Goal: Task Accomplishment & Management: Manage account settings

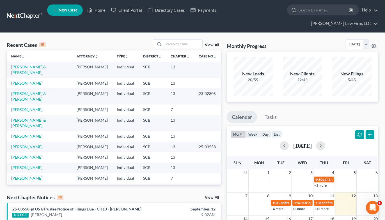
click at [188, 40] on input "search" at bounding box center [182, 44] width 39 height 8
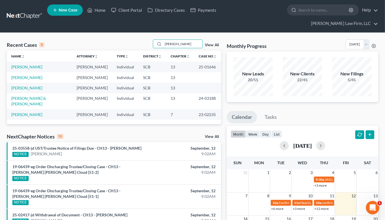
type input "dill"
click at [21, 64] on link "[PERSON_NAME]" at bounding box center [26, 66] width 31 height 5
select select "2"
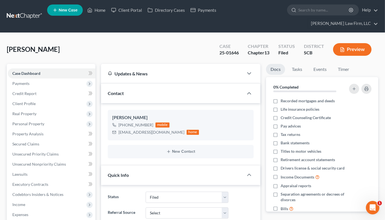
select select "0"
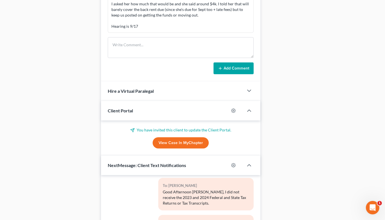
scroll to position [374, 0]
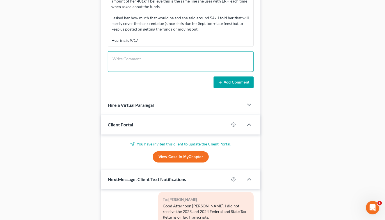
click at [161, 51] on textarea at bounding box center [181, 61] width 146 height 21
type textarea "TC to debtor, she answered but said she'd call right back."
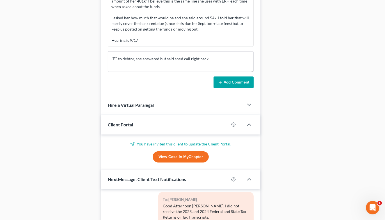
click at [229, 77] on button "Add Comment" at bounding box center [233, 83] width 40 height 12
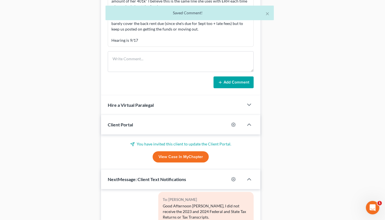
scroll to position [435, 0]
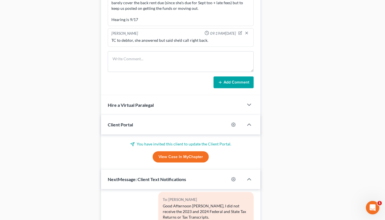
click at [303, 42] on div "Docs Tasks Events Timer 0% Completed Nothing here yet! Recorded mortgages and d…" at bounding box center [322, 2] width 118 height 625
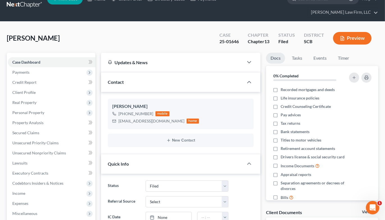
scroll to position [0, 0]
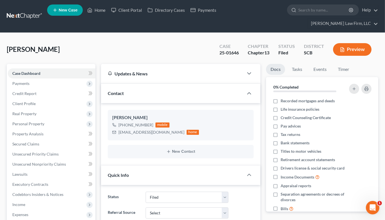
click at [29, 13] on link at bounding box center [25, 16] width 36 height 10
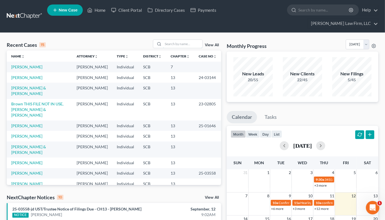
click at [184, 40] on input "search" at bounding box center [182, 44] width 39 height 8
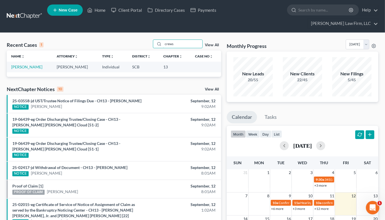
type input "crews"
click at [26, 64] on link "[PERSON_NAME]" at bounding box center [26, 66] width 31 height 5
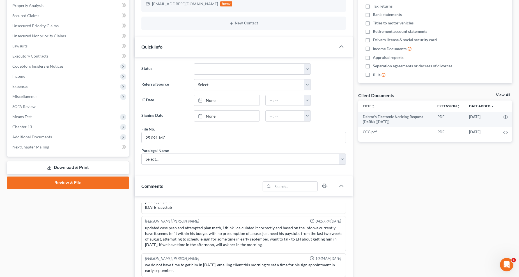
scroll to position [187, 0]
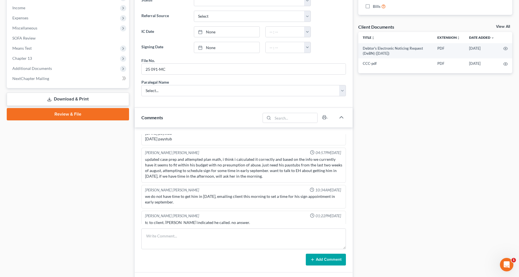
click at [33, 48] on span "Means Test" at bounding box center [68, 48] width 121 height 10
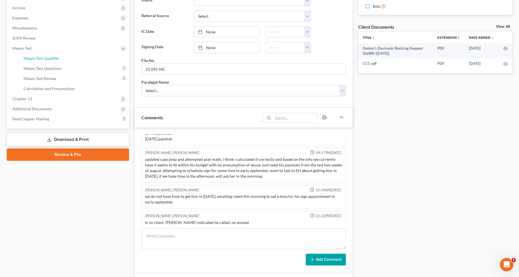
click at [46, 59] on span "Means Test Qualifier" at bounding box center [42, 58] width 36 height 5
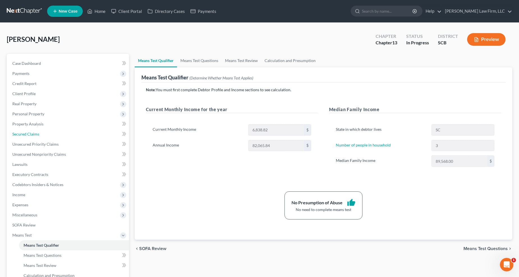
click at [61, 135] on link "Secured Claims" at bounding box center [68, 134] width 121 height 10
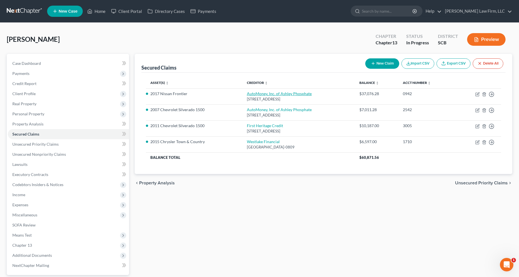
click at [250, 93] on link "AutoMoney, Inc. of Ashley Phosphate" at bounding box center [279, 93] width 65 height 5
select select "42"
select select "2"
select select "0"
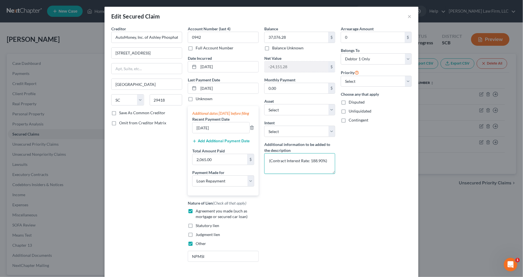
drag, startPoint x: 327, startPoint y: 161, endPoint x: 261, endPoint y: 165, distance: 66.0
click at [264, 166] on textarea "(Contract Interest Rate: 188.90%)" at bounding box center [299, 163] width 71 height 21
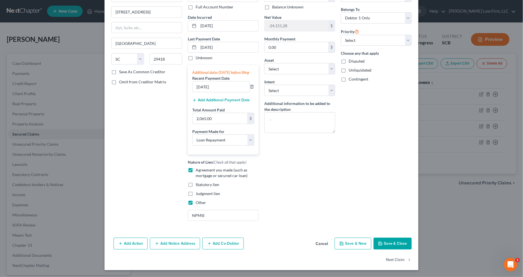
click at [389, 220] on button "Save & Close" at bounding box center [393, 244] width 38 height 12
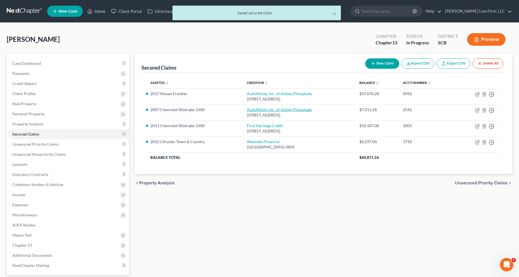
click at [274, 110] on link "AutoMoney, Inc. of Ashley Phosphate" at bounding box center [279, 109] width 65 height 5
select select "42"
select select "2"
select select "0"
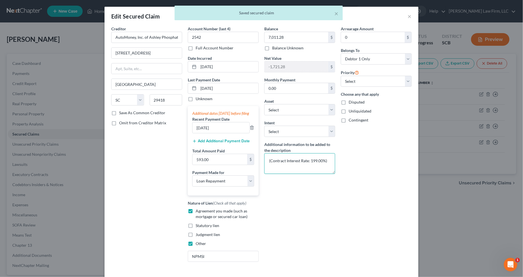
drag, startPoint x: 328, startPoint y: 161, endPoint x: 225, endPoint y: 156, distance: 103.0
click at [228, 158] on div "Creditor * AutoMoney, Inc. of Ashley Phosphate 2811 Ashley Phosphate Road North…" at bounding box center [262, 146] width 306 height 240
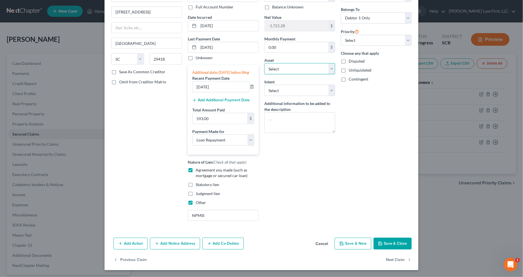
click at [273, 63] on select "Select Other Multiple Assets Cash (Cash on Hand) - $80.0 Household Goods - Kitc…" at bounding box center [299, 68] width 71 height 11
click at [383, 220] on button "Save & Close" at bounding box center [393, 244] width 38 height 12
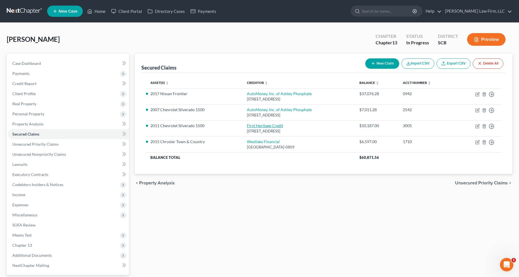
click at [255, 125] on link "First Heritage Credit" at bounding box center [265, 125] width 36 height 5
select select "42"
select select "2"
select select "0"
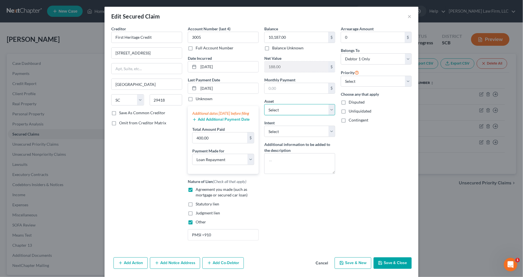
click at [302, 112] on select "Select Other Multiple Assets Cash (Cash on Hand) - $80.0 Household Goods - Kitc…" at bounding box center [299, 109] width 71 height 11
click at [298, 110] on select "Select Other Multiple Assets Cash (Cash on Hand) - $80.0 Household Goods - Kitc…" at bounding box center [299, 109] width 71 height 11
click at [386, 220] on button "Save & Close" at bounding box center [393, 263] width 38 height 12
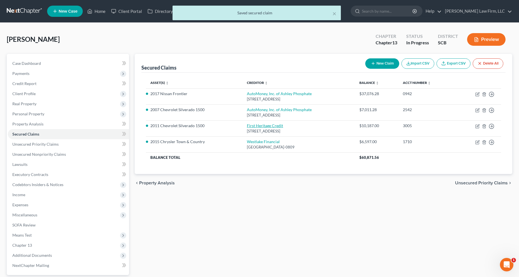
click at [255, 124] on link "First Heritage Credit" at bounding box center [265, 125] width 36 height 5
select select "42"
select select "2"
select select "0"
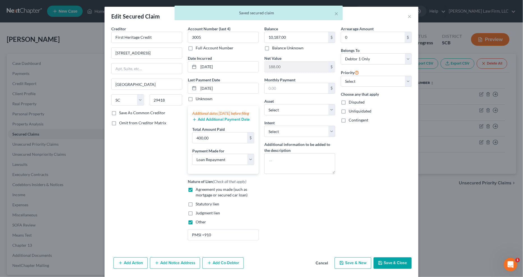
click at [387, 220] on button "Save & Close" at bounding box center [393, 263] width 38 height 12
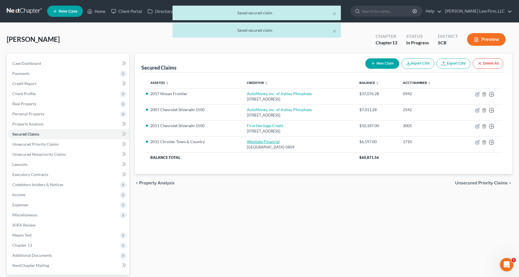
click at [250, 142] on link "Westlake Financial" at bounding box center [263, 141] width 33 height 5
select select "4"
select select "0"
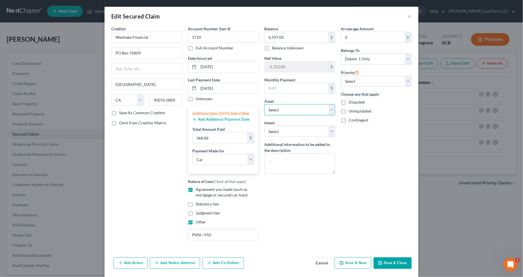
click at [291, 112] on select "Select Other Multiple Assets Cash (Cash on Hand) - $80.0 Household Goods - Kitc…" at bounding box center [299, 109] width 71 height 11
click at [389, 13] on button "×" at bounding box center [410, 16] width 4 height 7
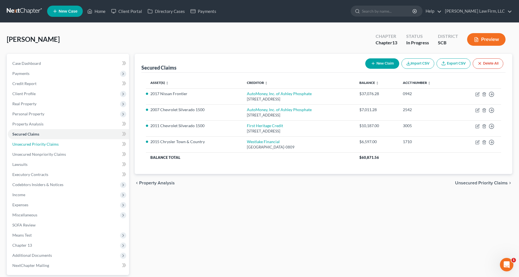
click at [34, 142] on span "Unsecured Priority Claims" at bounding box center [35, 144] width 46 height 5
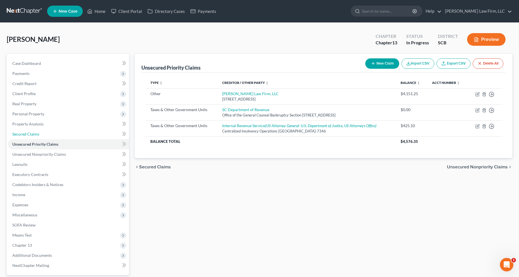
click at [29, 135] on span "Secured Claims" at bounding box center [25, 134] width 27 height 5
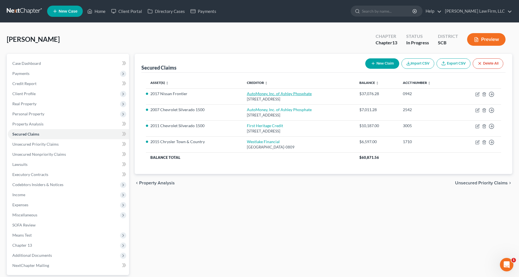
click at [266, 95] on link "AutoMoney, Inc. of Ashley Phosphate" at bounding box center [279, 93] width 65 height 5
select select "42"
select select "2"
select select "5"
select select "0"
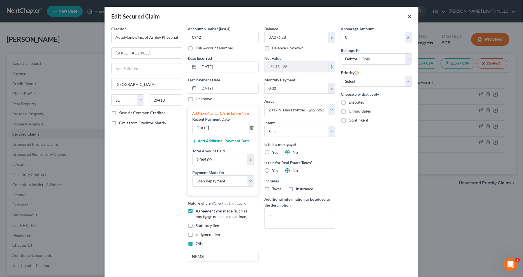
click at [389, 16] on button "×" at bounding box center [410, 16] width 4 height 7
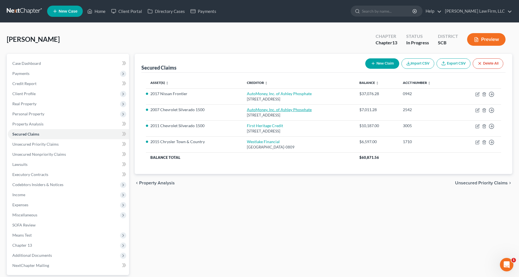
click at [289, 109] on link "AutoMoney, Inc. of Ashley Phosphate" at bounding box center [279, 109] width 65 height 5
select select "42"
select select "2"
select select "11"
select select "0"
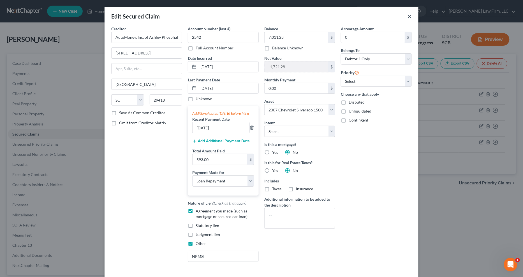
click at [389, 14] on button "×" at bounding box center [410, 16] width 4 height 7
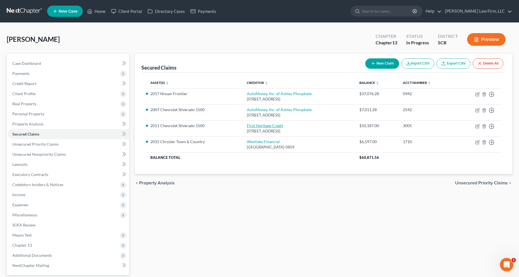
click at [259, 126] on link "First Heritage Credit" at bounding box center [265, 125] width 36 height 5
select select "42"
select select "2"
select select "8"
select select "0"
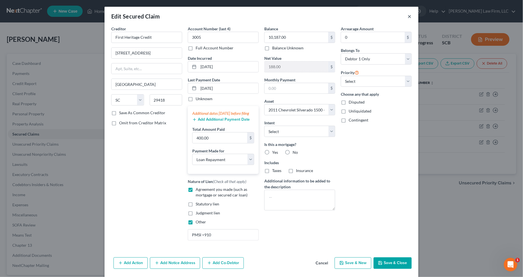
click at [389, 15] on button "×" at bounding box center [410, 16] width 4 height 7
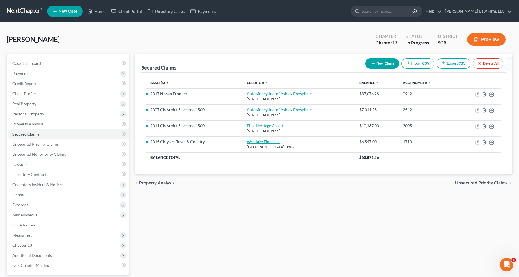
click at [257, 142] on link "Westlake Financial" at bounding box center [263, 141] width 33 height 5
select select "4"
select select "0"
select select "16"
select select "0"
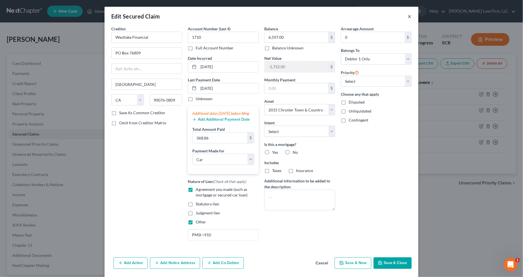
click at [389, 16] on button "×" at bounding box center [410, 16] width 4 height 7
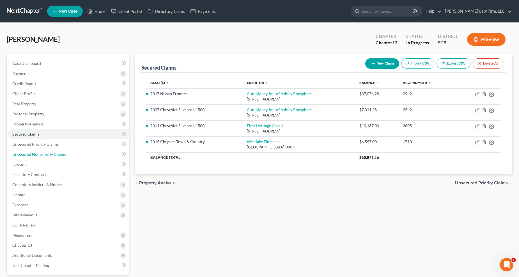
click at [52, 155] on span "Unsecured Nonpriority Claims" at bounding box center [39, 154] width 54 height 5
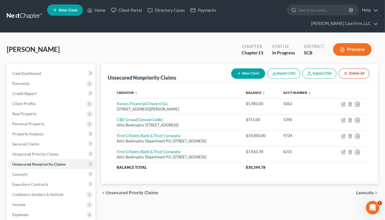
click at [314, 33] on div "Crews, Mark Upgraded Chapter Chapter 13 Status In Progress District SCB Preview…" at bounding box center [192, 181] width 385 height 296
click at [22, 11] on link at bounding box center [25, 16] width 36 height 10
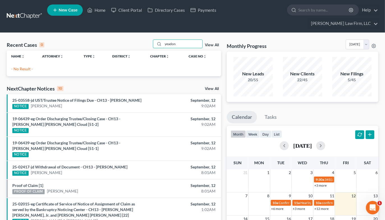
click at [181, 40] on input "yeadon" at bounding box center [182, 44] width 39 height 8
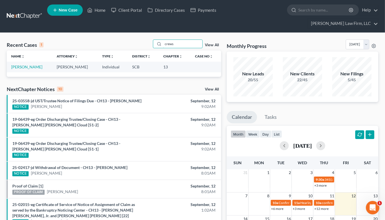
type input "crews"
click at [26, 64] on link "[PERSON_NAME]" at bounding box center [26, 66] width 31 height 5
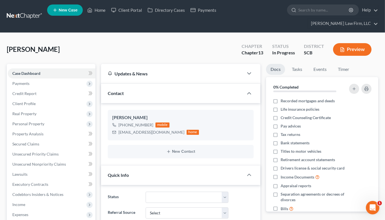
scroll to position [45, 0]
click at [29, 132] on span "Property Analysis" at bounding box center [27, 134] width 31 height 5
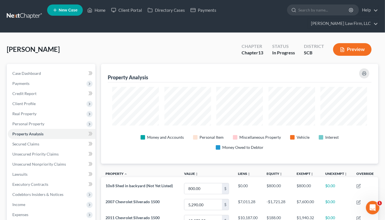
scroll to position [100, 277]
click at [319, 43] on div "District" at bounding box center [314, 46] width 20 height 6
click at [24, 11] on link at bounding box center [25, 16] width 36 height 10
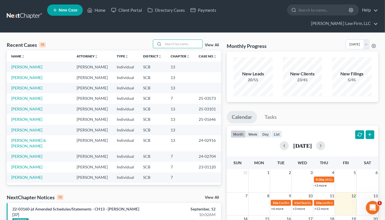
click at [180, 40] on input "search" at bounding box center [182, 44] width 39 height 8
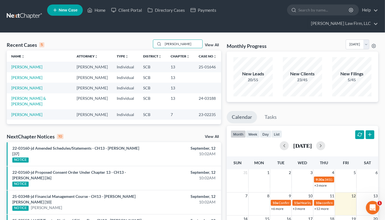
click at [182, 40] on input "dill" at bounding box center [182, 44] width 39 height 8
click at [181, 40] on input "dill" at bounding box center [182, 44] width 39 height 8
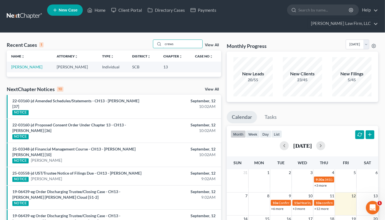
type input "crews"
click at [311, 33] on div "Recent Cases 1 crews View All Name unfold_more expand_more expand_less Attorney…" at bounding box center [192, 186] width 385 height 307
click at [28, 64] on link "[PERSON_NAME]" at bounding box center [26, 66] width 31 height 5
select select "3"
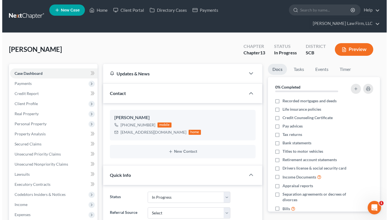
scroll to position [45, 0]
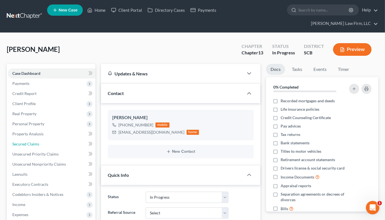
click at [26, 139] on link "Secured Claims" at bounding box center [51, 144] width 87 height 10
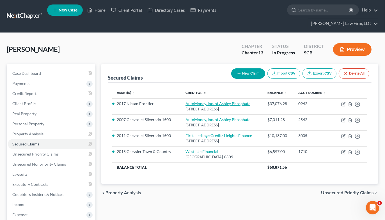
click at [199, 101] on link "AutoMoney, Inc. of Ashley Phosphate" at bounding box center [217, 103] width 65 height 5
select select "42"
select select "2"
select select "5"
select select "0"
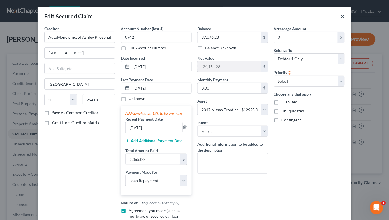
click at [341, 15] on button "×" at bounding box center [343, 16] width 4 height 7
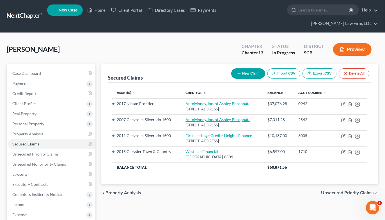
click at [186, 119] on link "AutoMoney, Inc. of Ashley Phosphate" at bounding box center [217, 119] width 65 height 5
select select "42"
select select "2"
select select "11"
select select "0"
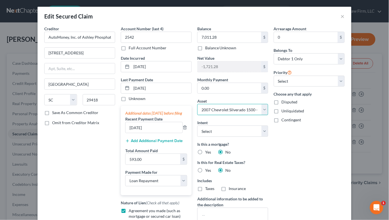
click at [214, 108] on select "Select Other Multiple Assets Cash (Cash on Hand) - $80.0 Household Goods - Kitc…" at bounding box center [232, 109] width 71 height 11
click at [342, 17] on button "×" at bounding box center [343, 16] width 4 height 7
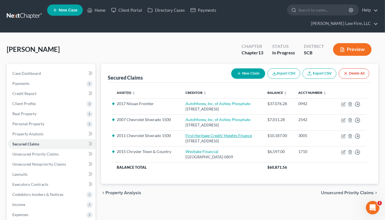
click at [203, 138] on link "First Heritage Credit/ Heights Finance" at bounding box center [218, 135] width 66 height 5
select select "42"
select select "2"
select select "8"
select select "0"
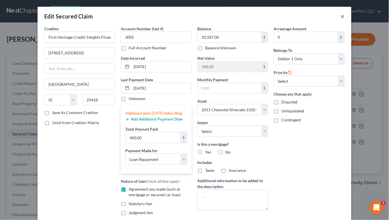
click at [341, 15] on button "×" at bounding box center [343, 16] width 4 height 7
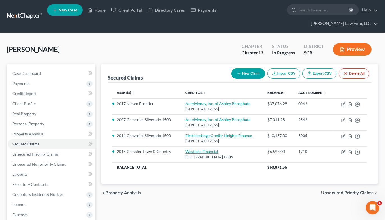
click at [191, 154] on link "Westlake Financial" at bounding box center [201, 151] width 33 height 5
select select "4"
select select "0"
select select "16"
select select "0"
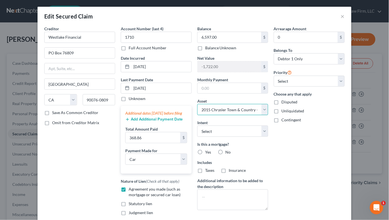
click at [243, 107] on select "Select Other Multiple Assets Cash (Cash on Hand) - $80.0 Household Goods - Kitc…" at bounding box center [232, 109] width 71 height 11
click at [342, 13] on button "×" at bounding box center [343, 16] width 4 height 7
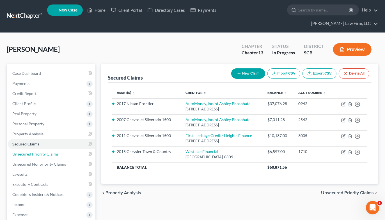
click at [40, 152] on span "Unsecured Priority Claims" at bounding box center [35, 154] width 46 height 5
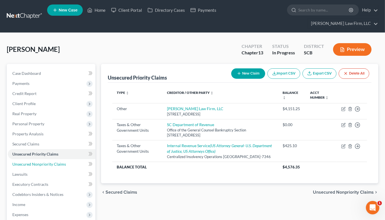
click at [48, 162] on span "Unsecured Nonpriority Claims" at bounding box center [39, 164] width 54 height 5
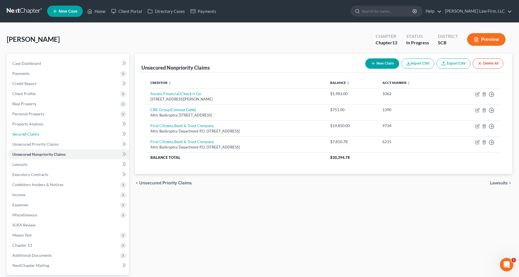
click at [30, 132] on span "Secured Claims" at bounding box center [25, 134] width 27 height 5
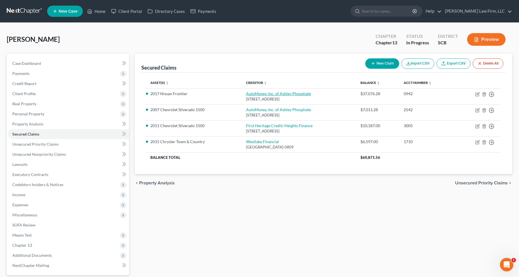
click at [260, 95] on link "AutoMoney, Inc. of Ashley Phosphate" at bounding box center [278, 93] width 65 height 5
select select "42"
select select "2"
select select "5"
select select "0"
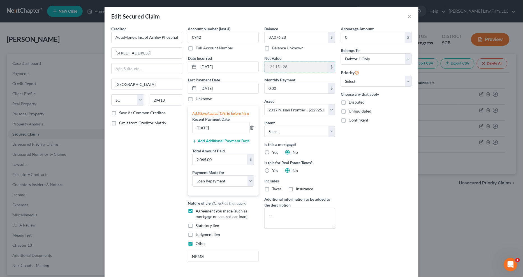
click at [268, 65] on input "-24,151.28" at bounding box center [297, 66] width 64 height 11
click at [389, 16] on button "×" at bounding box center [410, 16] width 4 height 7
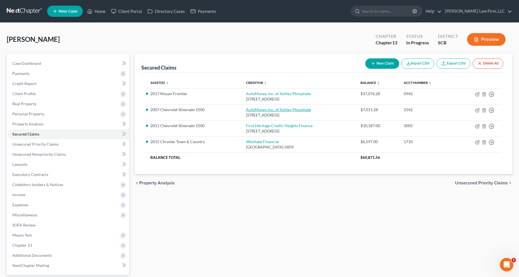
click at [272, 110] on link "AutoMoney, Inc. of Ashley Phosphate" at bounding box center [278, 109] width 65 height 5
select select "42"
select select "2"
select select "11"
select select "0"
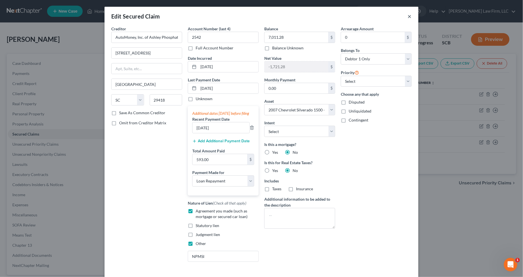
click at [389, 16] on button "×" at bounding box center [410, 16] width 4 height 7
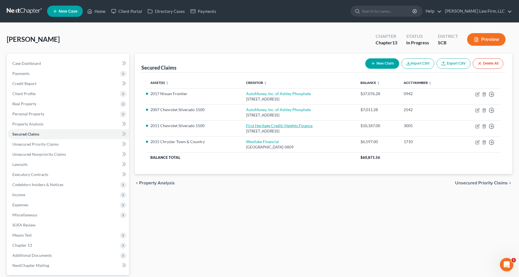
click at [265, 126] on link "First Heritage Credit/ Heights Finance" at bounding box center [279, 125] width 66 height 5
select select "42"
select select "2"
select select "8"
select select "0"
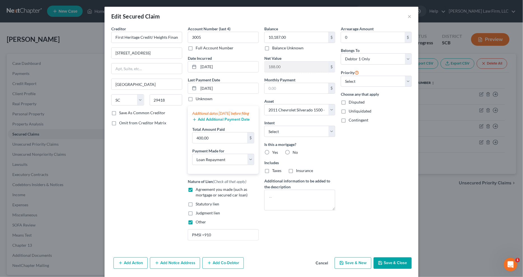
click at [389, 17] on div "Edit Secured Claim ×" at bounding box center [262, 16] width 314 height 19
click at [389, 15] on button "×" at bounding box center [410, 16] width 4 height 7
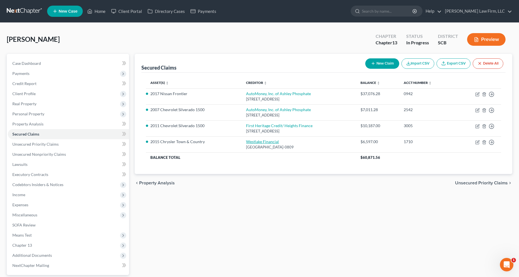
click at [258, 141] on link "Westlake Financial" at bounding box center [262, 141] width 33 height 5
select select "4"
select select "0"
select select "16"
select select "0"
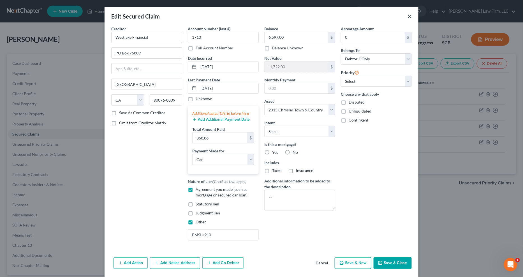
click at [389, 17] on button "×" at bounding box center [410, 16] width 4 height 7
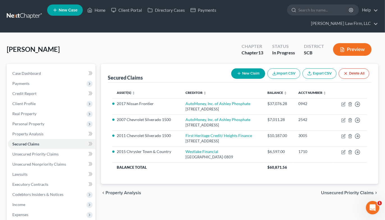
click at [31, 101] on span "Client Profile" at bounding box center [23, 103] width 23 height 5
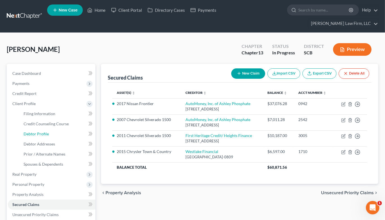
click at [36, 132] on span "Debtor Profile" at bounding box center [36, 134] width 25 height 5
select select "1"
select select "2"
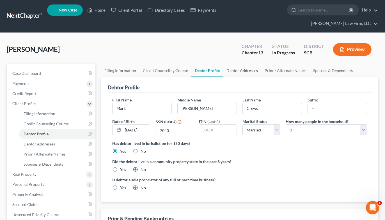
drag, startPoint x: 236, startPoint y: 60, endPoint x: 231, endPoint y: 60, distance: 4.5
click at [236, 64] on link "Debtor Addresses" at bounding box center [242, 70] width 38 height 13
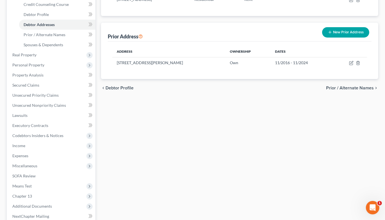
scroll to position [125, 0]
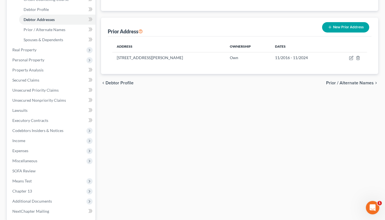
click at [27, 136] on span "Income" at bounding box center [51, 141] width 87 height 10
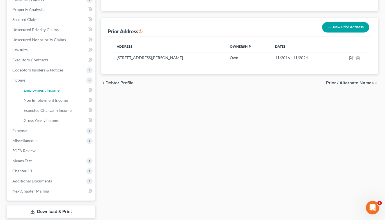
click at [49, 88] on span "Employment Income" at bounding box center [42, 90] width 36 height 5
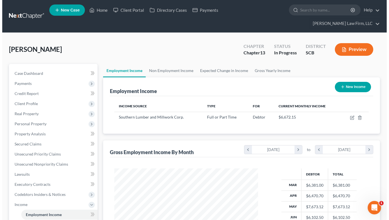
scroll to position [100, 155]
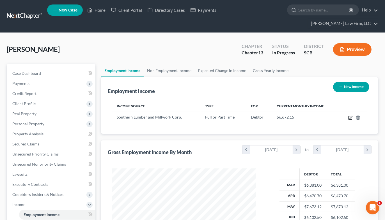
click at [352, 116] on icon "button" at bounding box center [350, 117] width 3 height 3
select select "0"
select select "42"
select select "3"
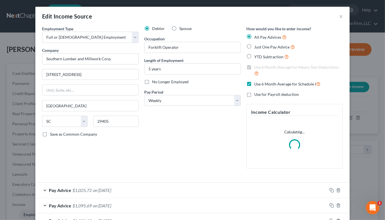
scroll to position [100, 157]
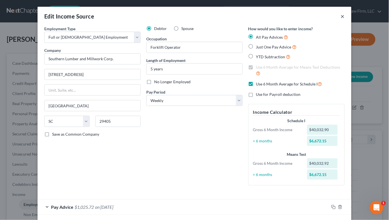
click at [341, 13] on button "×" at bounding box center [343, 16] width 4 height 7
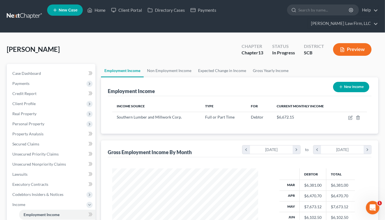
scroll to position [280322, 280267]
click at [22, 11] on link at bounding box center [25, 16] width 36 height 10
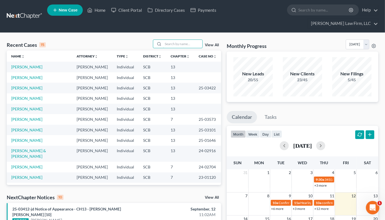
click at [173, 40] on input "search" at bounding box center [182, 44] width 39 height 8
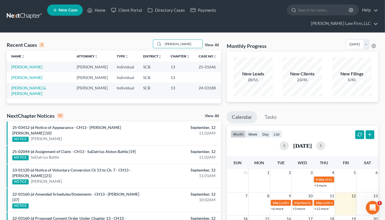
type input "[PERSON_NAME]"
click at [24, 64] on link "[PERSON_NAME]" at bounding box center [26, 66] width 31 height 5
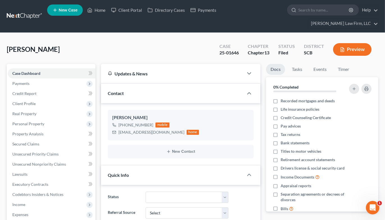
select select "0"
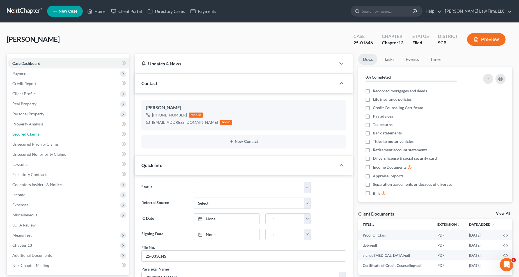
click at [38, 135] on span "Secured Claims" at bounding box center [25, 134] width 27 height 5
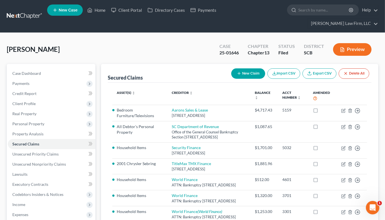
click at [294, 33] on div "Dillon, Tressy Upgraded Case 25-01646 Chapter Chapter 13 Status Filed District …" at bounding box center [192, 181] width 385 height 296
click at [43, 68] on link "Case Dashboard" at bounding box center [51, 73] width 87 height 10
select select "2"
select select "0"
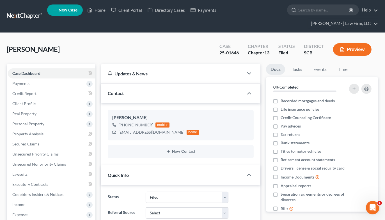
scroll to position [13, 0]
drag, startPoint x: 118, startPoint y: 123, endPoint x: 150, endPoint y: 124, distance: 32.0
click at [150, 130] on div "[EMAIL_ADDRESS][DOMAIN_NAME]" at bounding box center [151, 133] width 66 height 6
copy div "[EMAIL_ADDRESS][DOMAIN_NAME]"
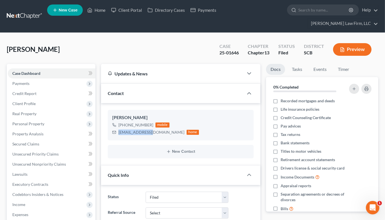
click at [27, 11] on link at bounding box center [25, 16] width 36 height 10
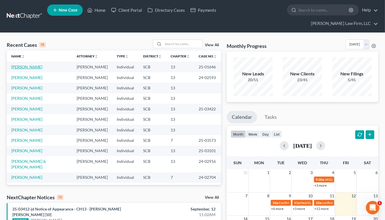
click at [27, 64] on link "[PERSON_NAME]" at bounding box center [26, 66] width 31 height 5
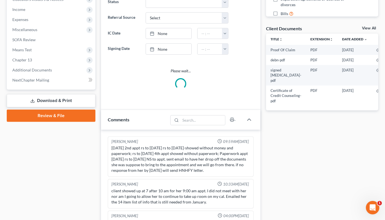
select select "0"
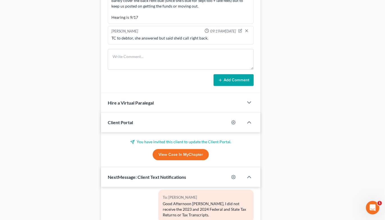
scroll to position [341, 0]
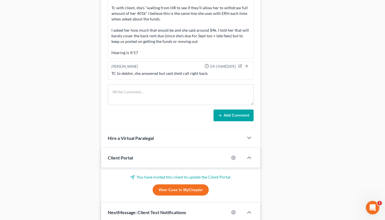
click at [157, 96] on form "Add Comment" at bounding box center [181, 102] width 146 height 37
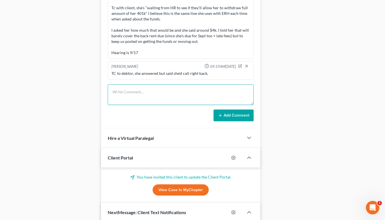
click at [158, 87] on textarea at bounding box center [181, 94] width 146 height 21
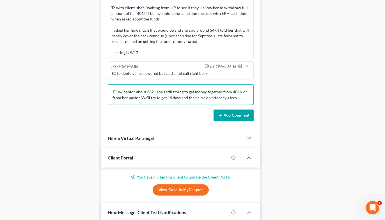
type textarea "TC w/ debtor about 362 - she's still trying to get money together from 401K or …"
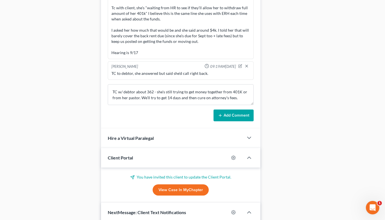
click at [226, 110] on button "Add Comment" at bounding box center [233, 116] width 40 height 12
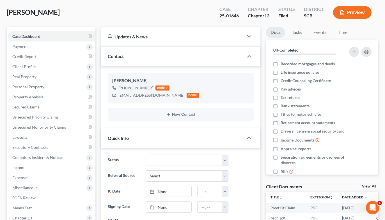
scroll to position [0, 0]
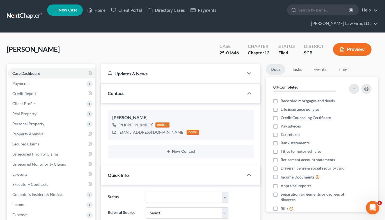
click at [24, 11] on link at bounding box center [25, 16] width 36 height 10
